Goal: Information Seeking & Learning: Learn about a topic

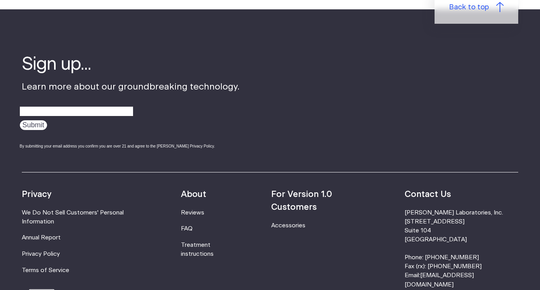
scroll to position [2441, 0]
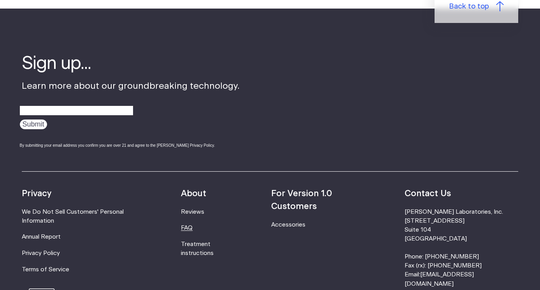
click at [193, 225] on link "FAQ" at bounding box center [187, 228] width 12 height 6
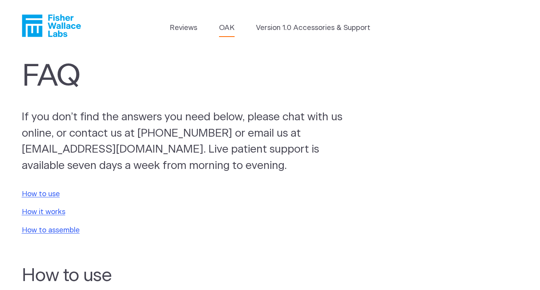
click at [229, 24] on link "OAK" at bounding box center [227, 28] width 16 height 11
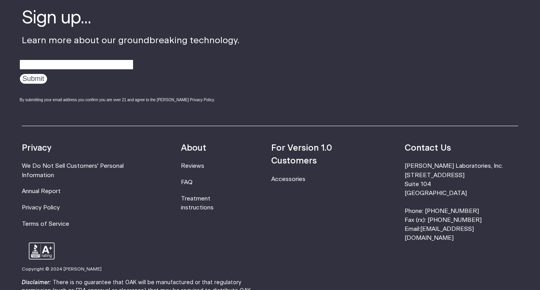
scroll to position [1325, 0]
